Goal: Find specific page/section: Find specific page/section

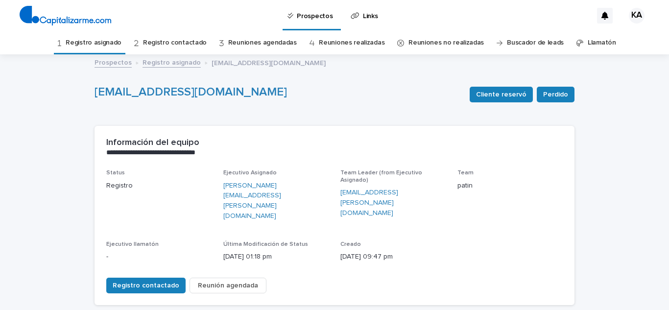
click at [99, 44] on link "Registro asignado" at bounding box center [94, 42] width 56 height 23
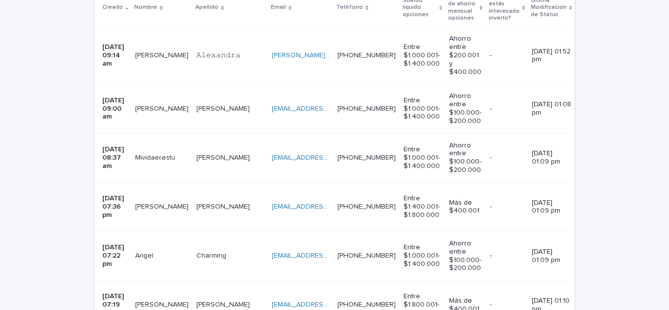
scroll to position [274, 0]
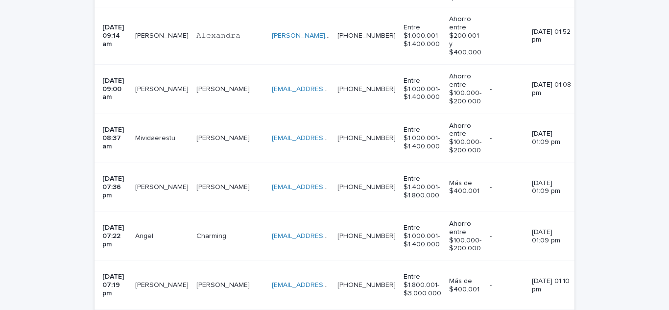
click at [329, 91] on p at bounding box center [301, 89] width 58 height 8
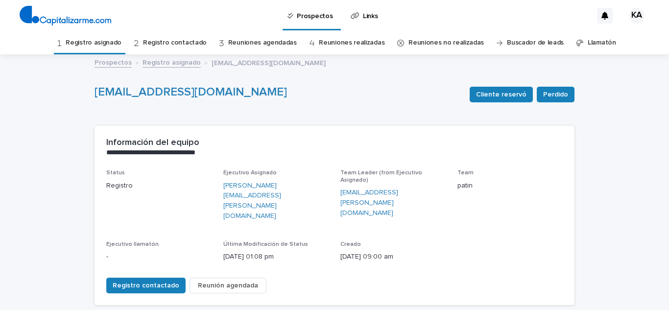
click at [86, 44] on link "Registro asignado" at bounding box center [94, 42] width 56 height 23
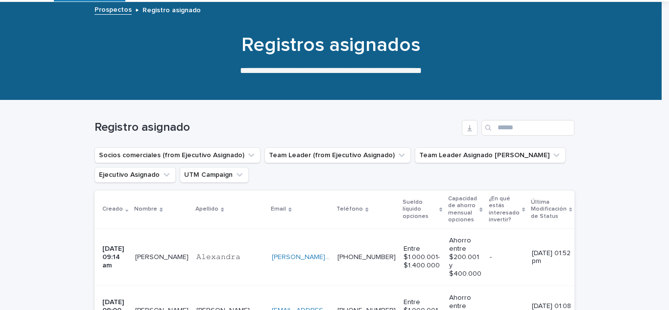
scroll to position [157, 0]
